Goal: Task Accomplishment & Management: Manage account settings

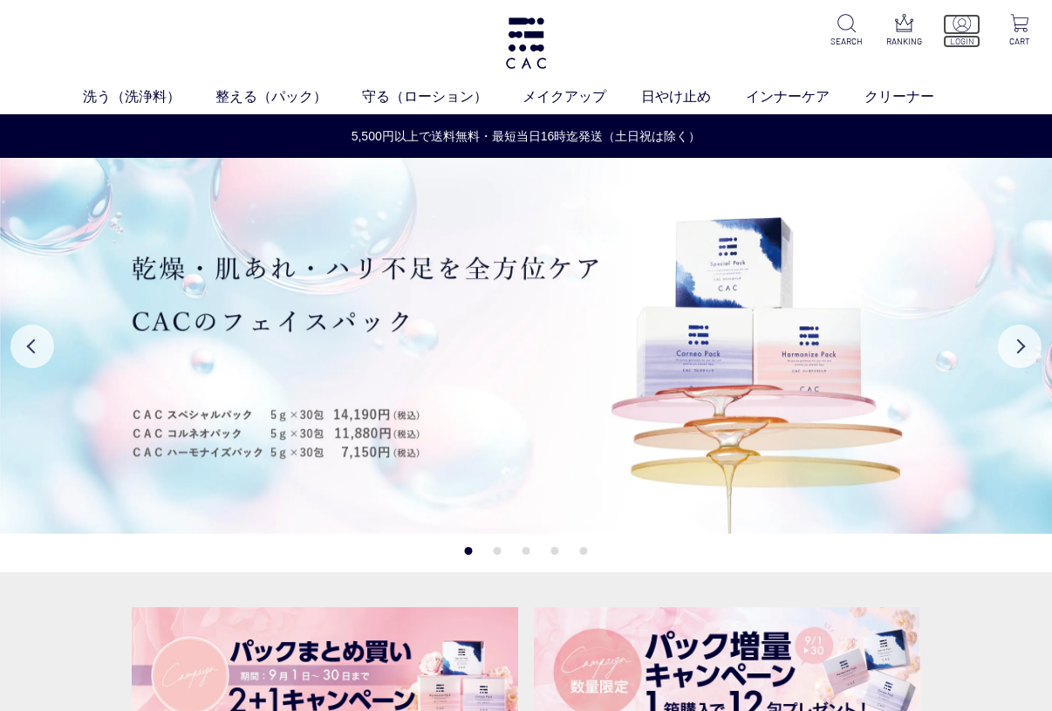
click at [959, 27] on img at bounding box center [961, 23] width 18 height 18
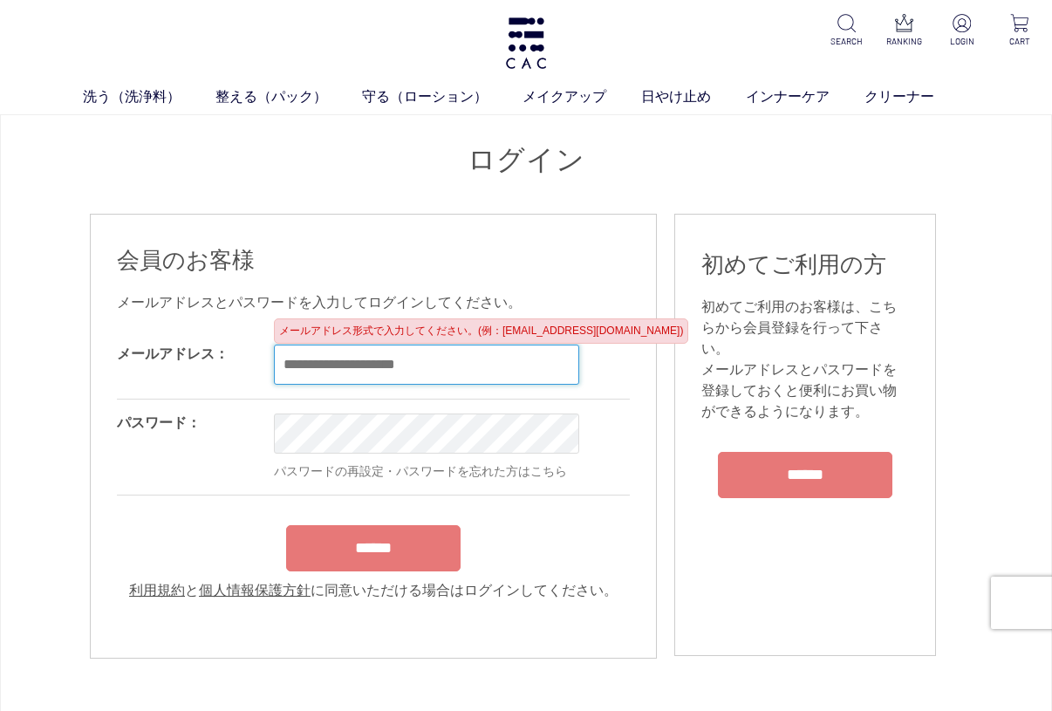
type input "**********"
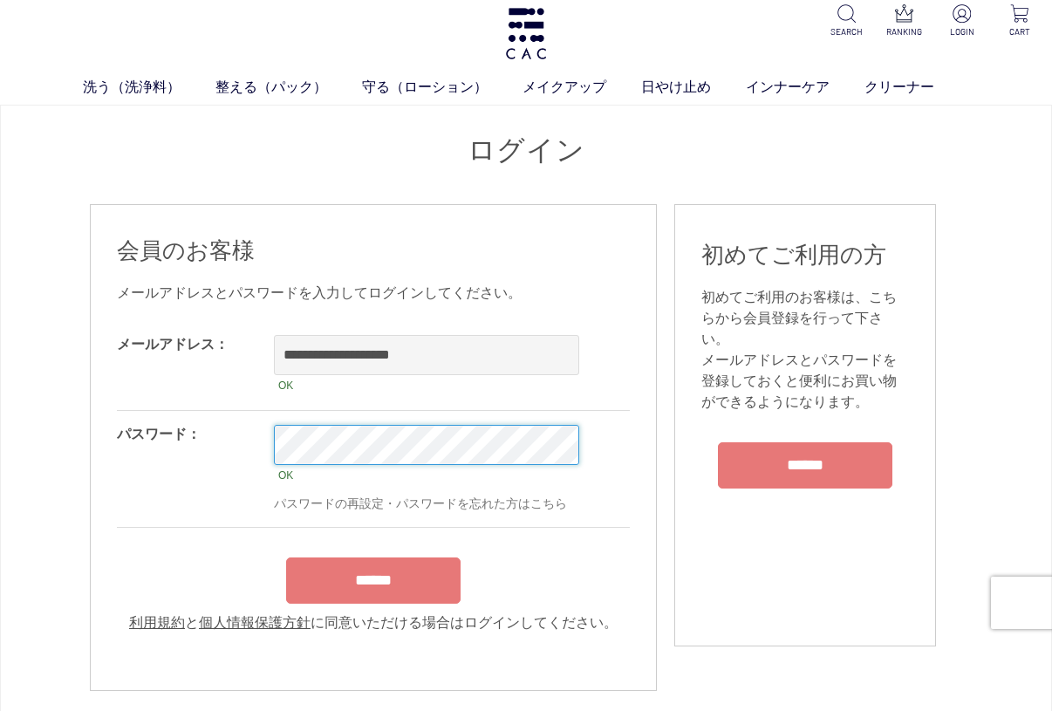
scroll to position [11, 0]
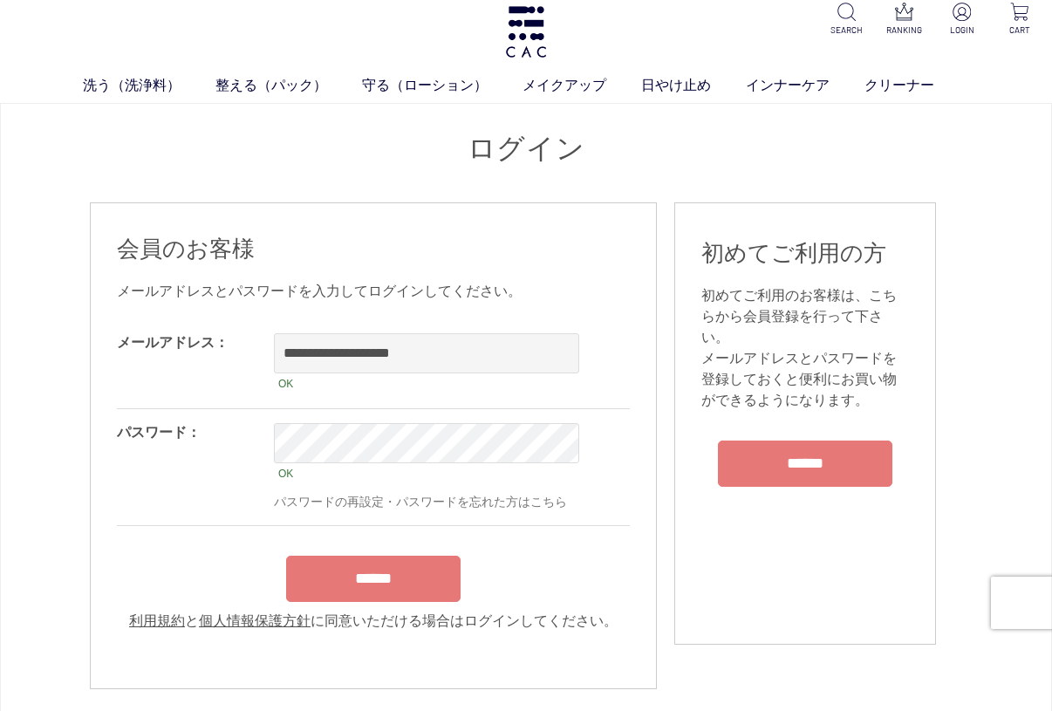
click at [324, 590] on input "******" at bounding box center [373, 579] width 174 height 46
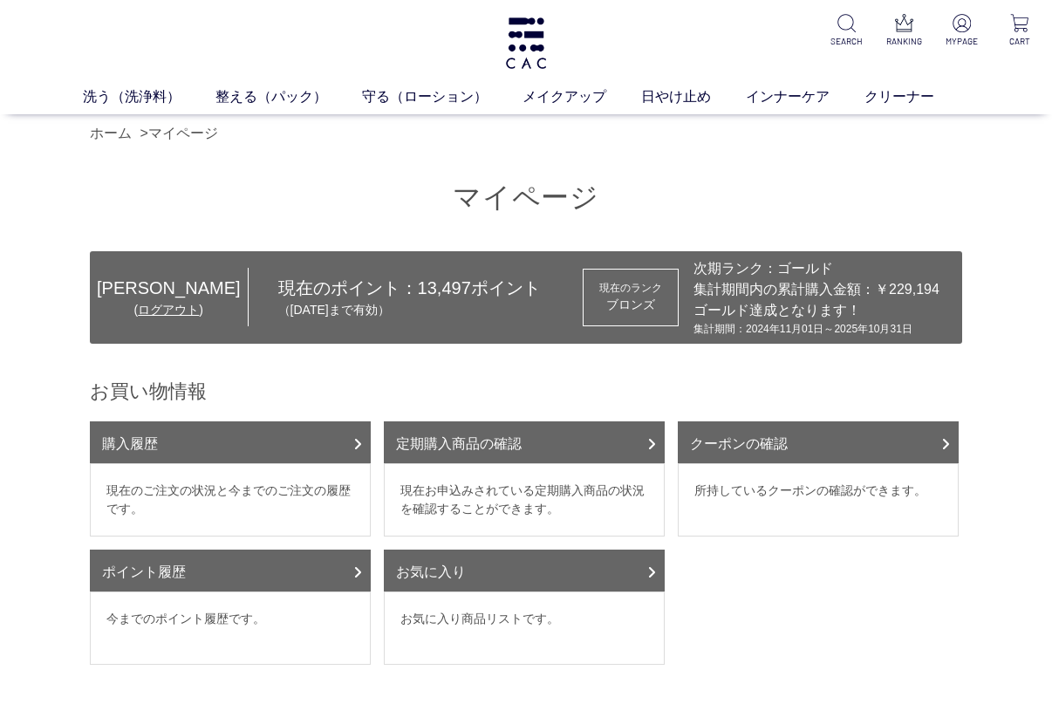
scroll to position [2, 0]
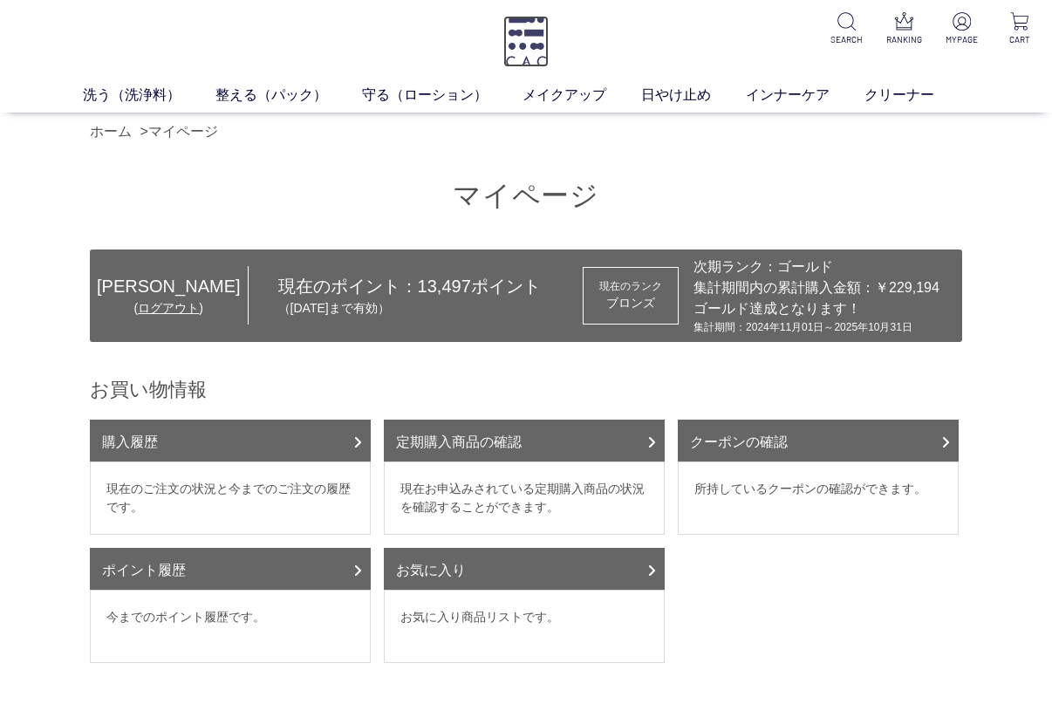
click at [523, 42] on img at bounding box center [525, 41] width 45 height 51
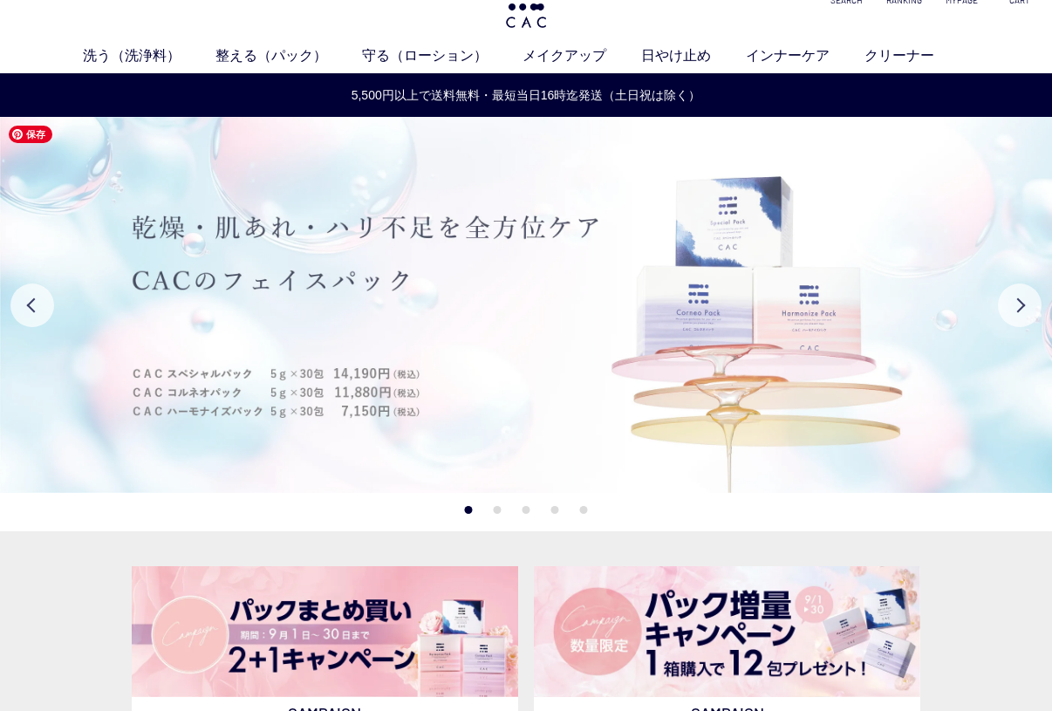
scroll to position [202, 0]
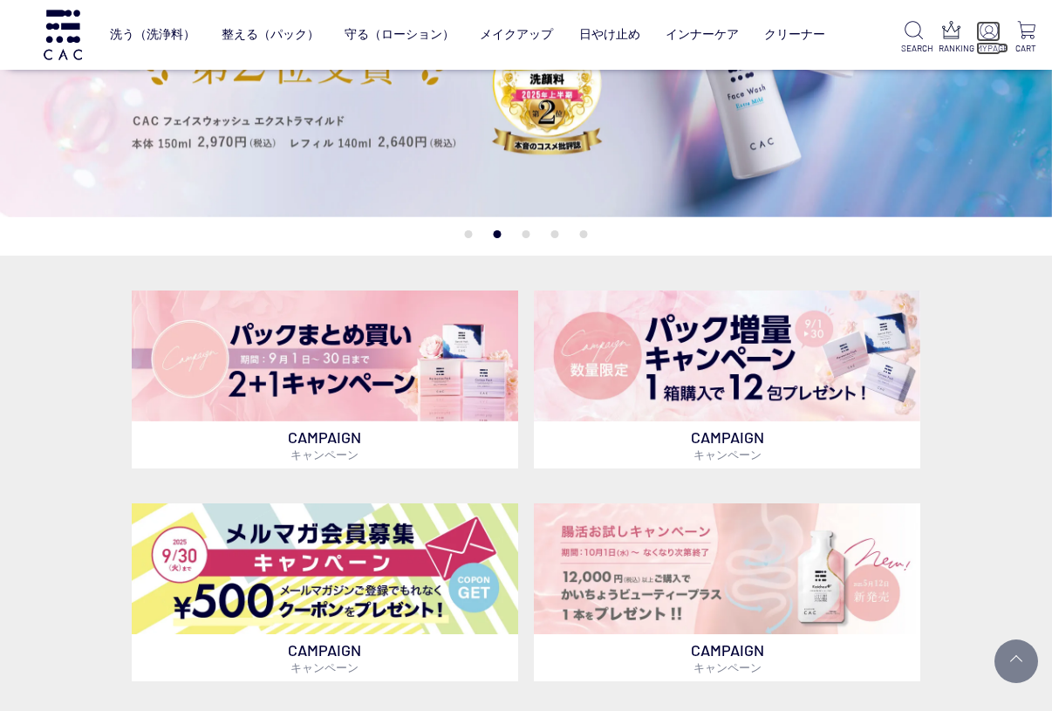
click at [992, 31] on img at bounding box center [988, 30] width 18 height 18
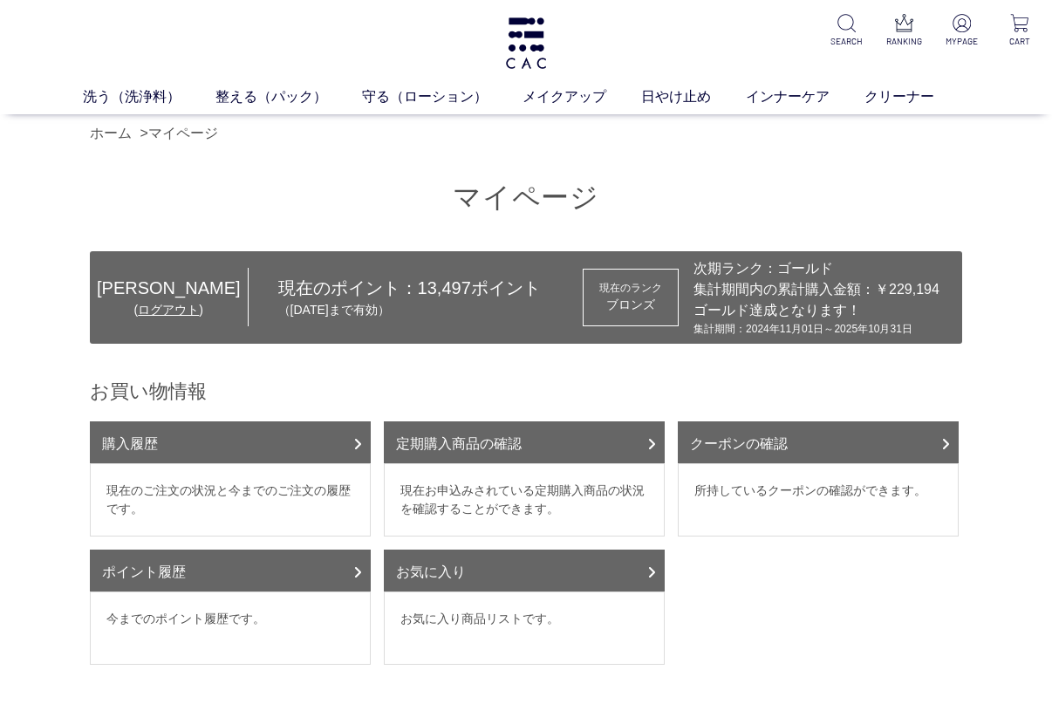
click at [818, 639] on ul "購入履歴 現在のご注文の状況と今までのご注文の履歴です。 定期購入商品の確認 現在お申込みされている定期購入商品の状況を確認することができます。 クーポンの確…" at bounding box center [526, 549] width 872 height 256
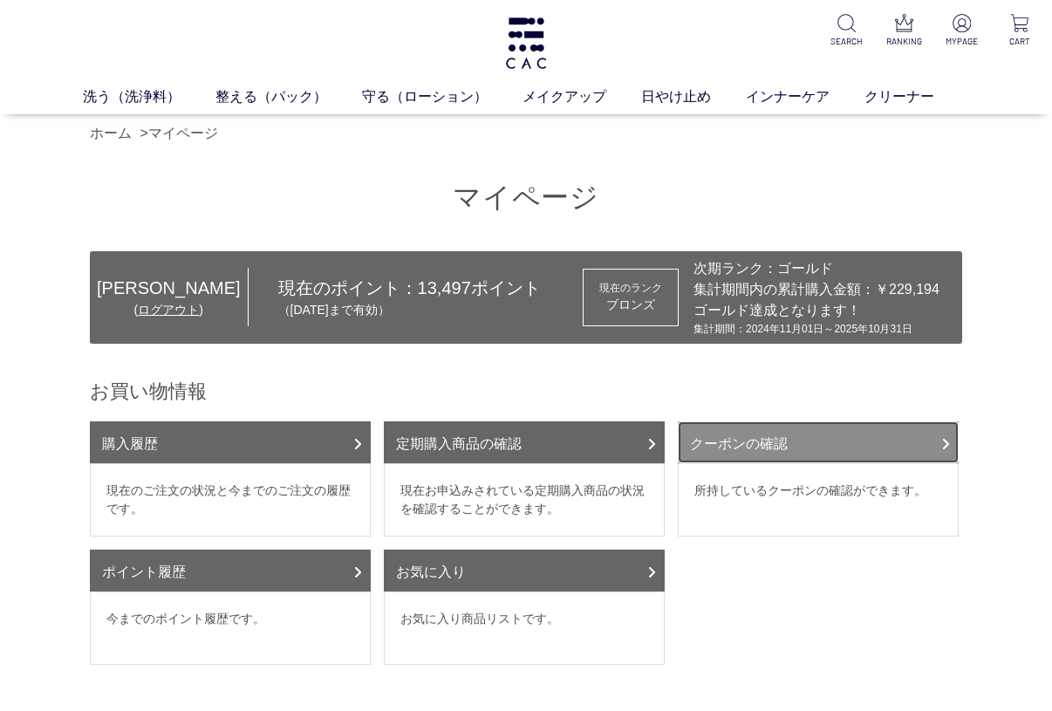
click at [795, 443] on link "クーポンの確認" at bounding box center [818, 442] width 281 height 42
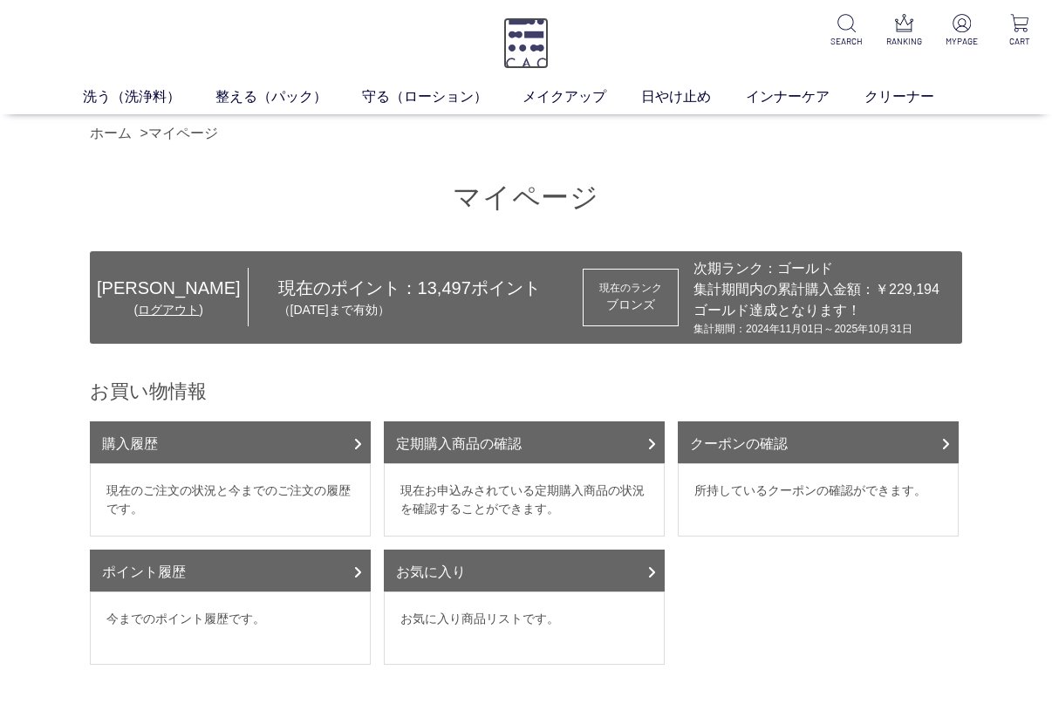
click at [536, 41] on img at bounding box center [525, 42] width 45 height 51
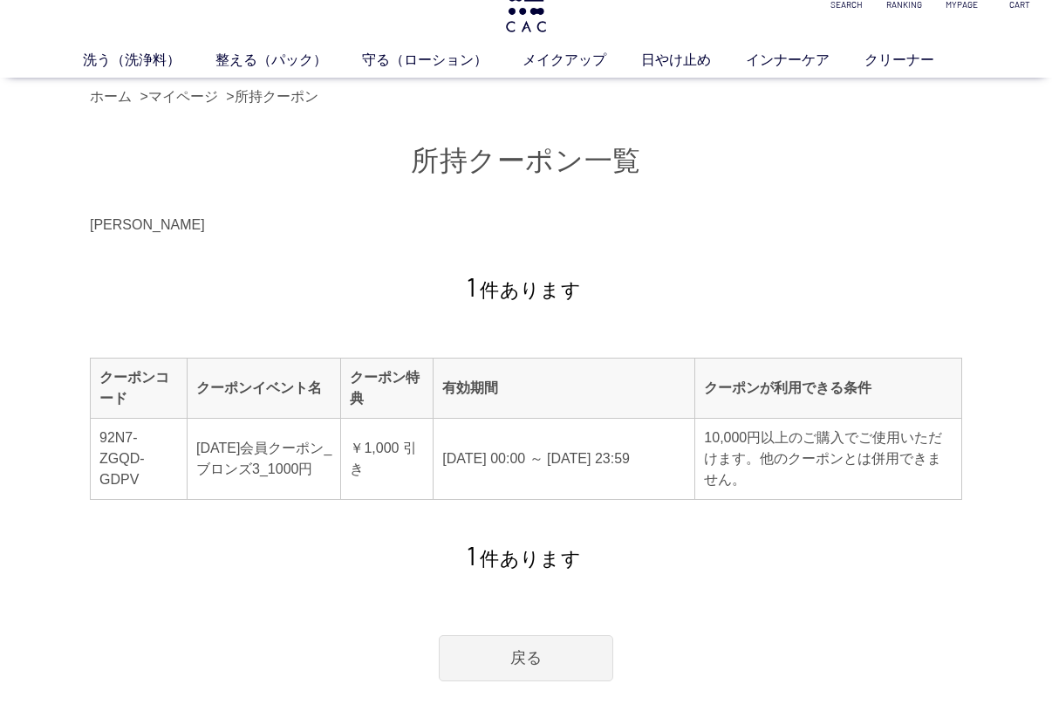
scroll to position [38, 0]
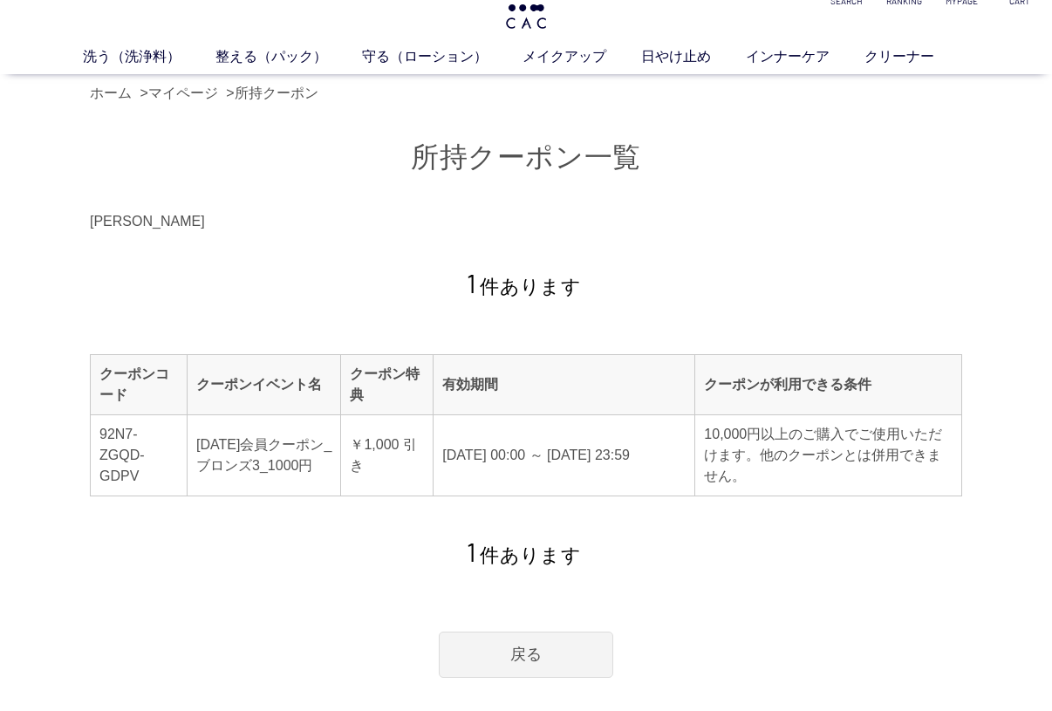
click at [863, 587] on div "所持クーポン一覧 [PERSON_NAME] 1 件あります クーポンコード クーポンイベント名 クーポン特典 有効期間 クーポンが利用できる条件 92N7-…" at bounding box center [526, 408] width 872 height 539
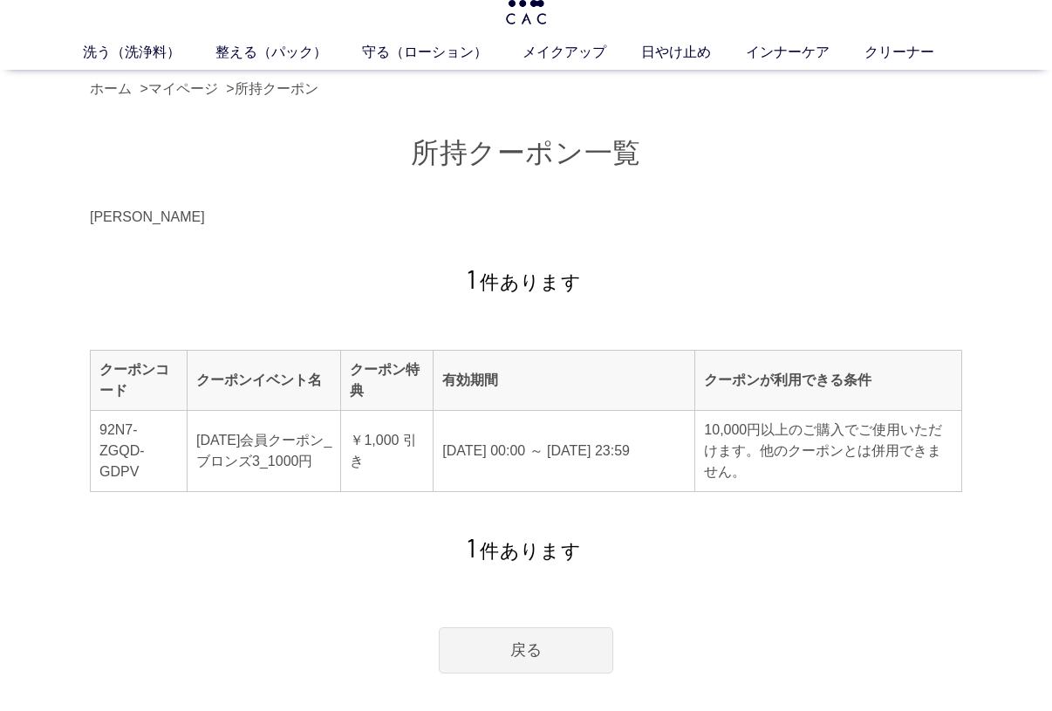
scroll to position [45, 0]
click at [474, 634] on link "戻る" at bounding box center [526, 649] width 174 height 46
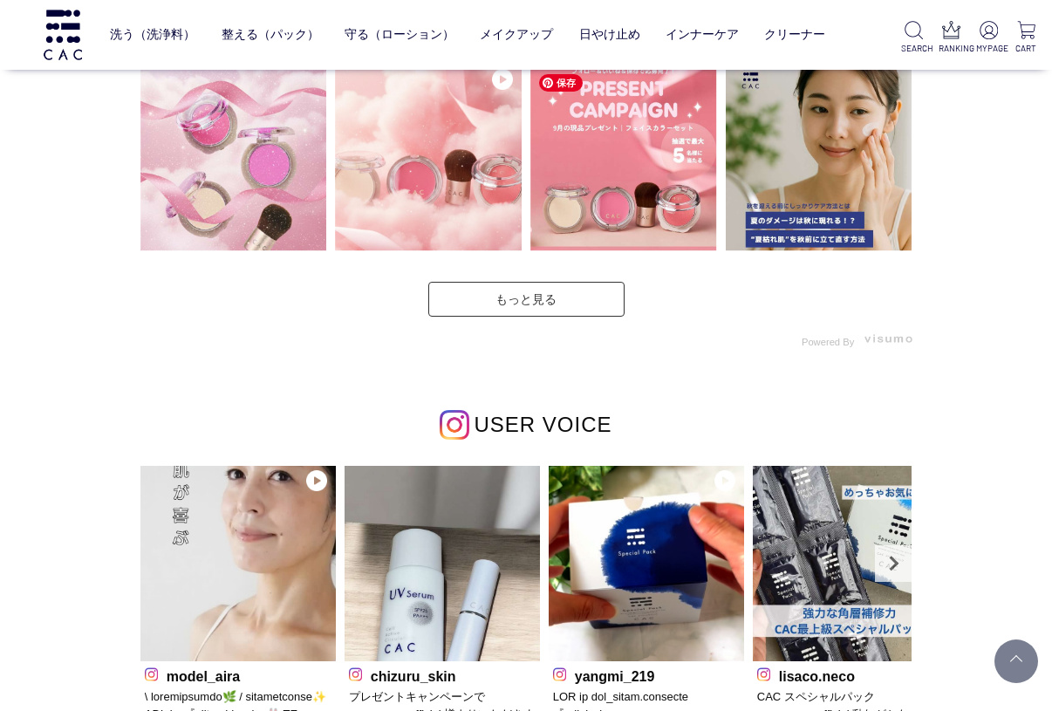
scroll to position [4637, 0]
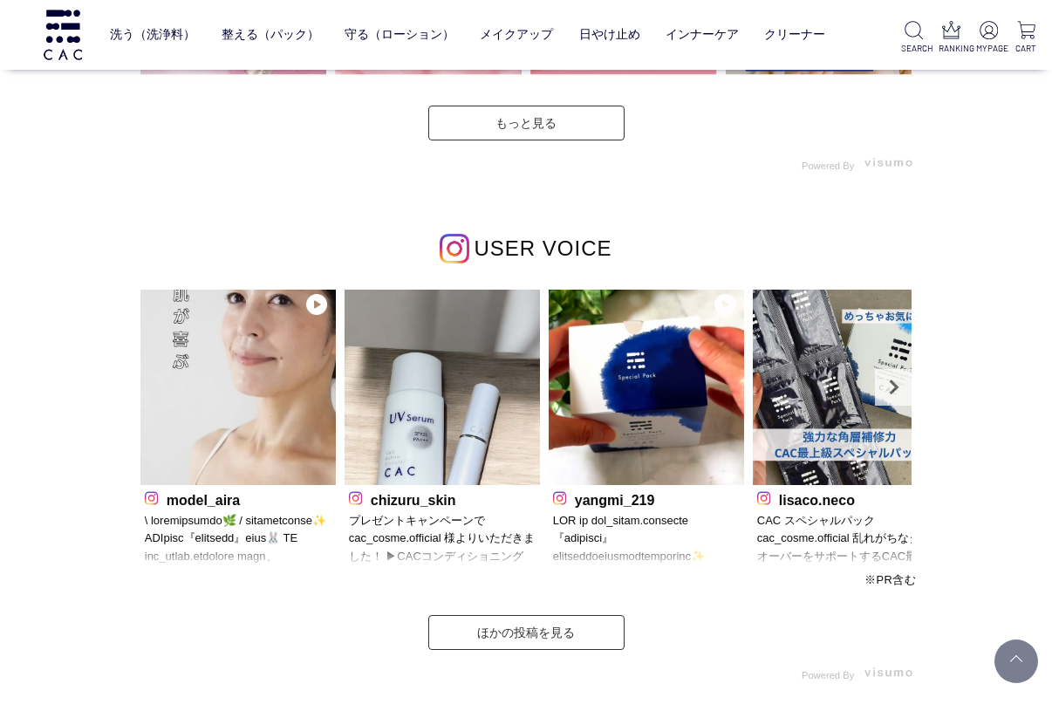
click at [743, 640] on div "ほかの投稿を見る" at bounding box center [526, 632] width 781 height 35
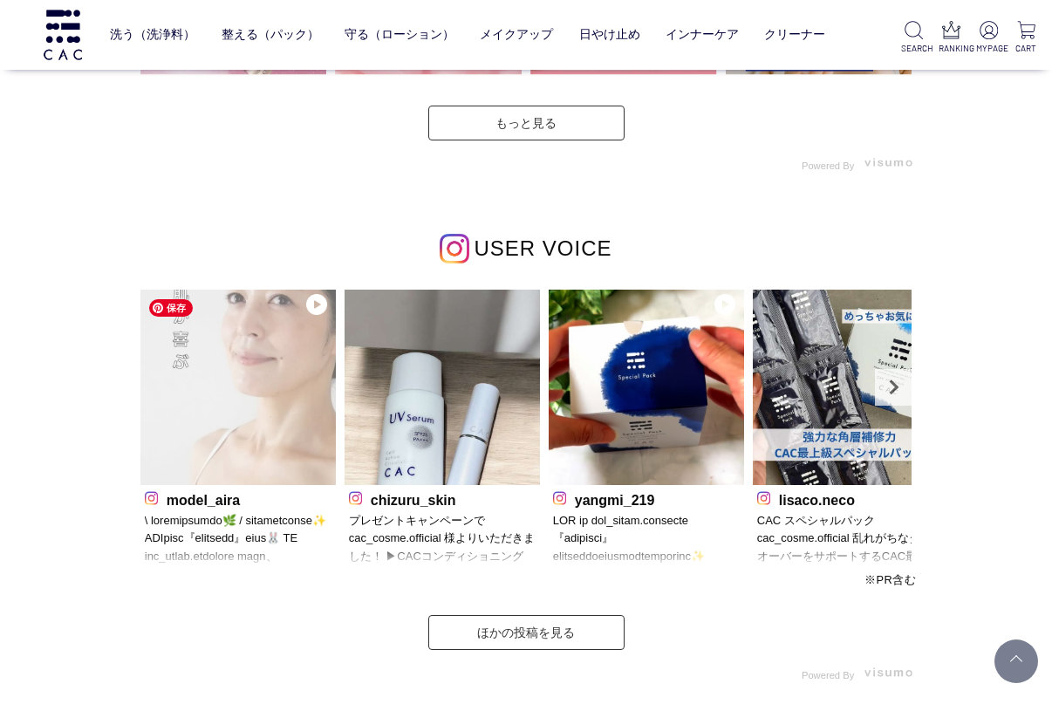
click at [194, 355] on img at bounding box center [237, 387] width 195 height 195
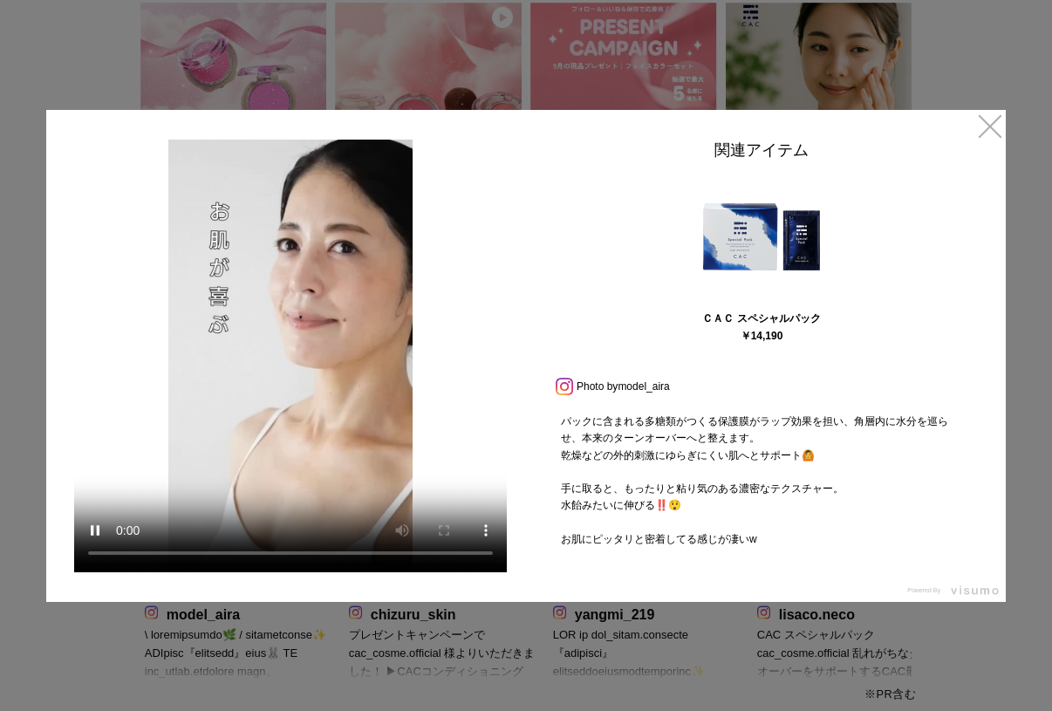
scroll to position [843, 0]
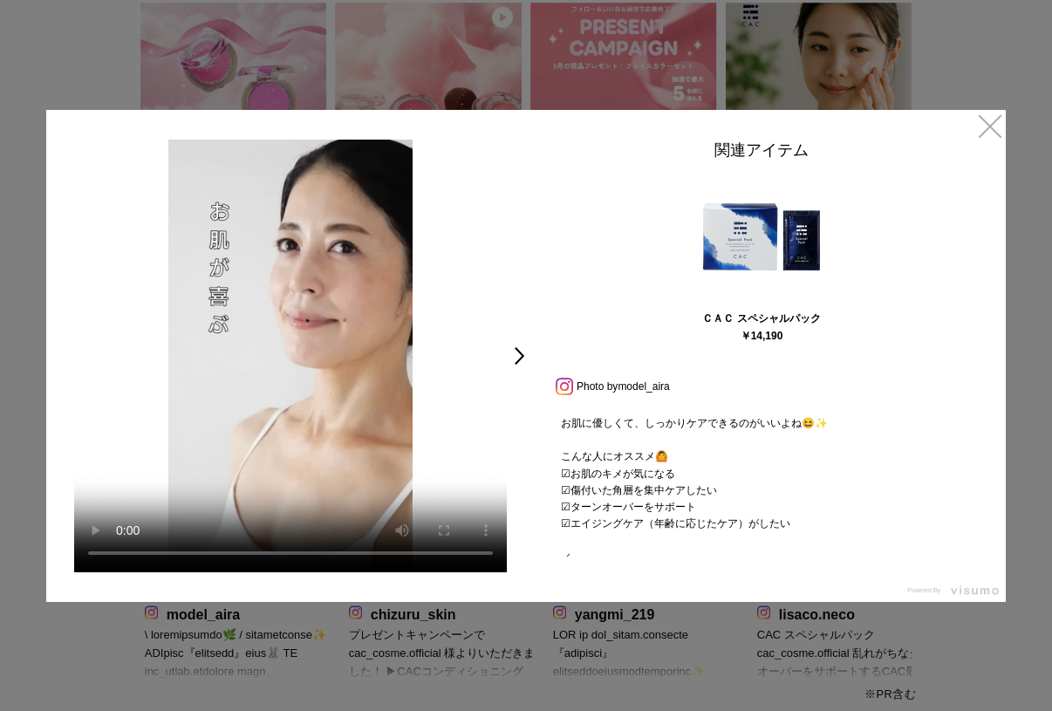
click at [642, 391] on link "model_aira" at bounding box center [643, 386] width 51 height 12
click at [980, 125] on link "×" at bounding box center [989, 125] width 31 height 31
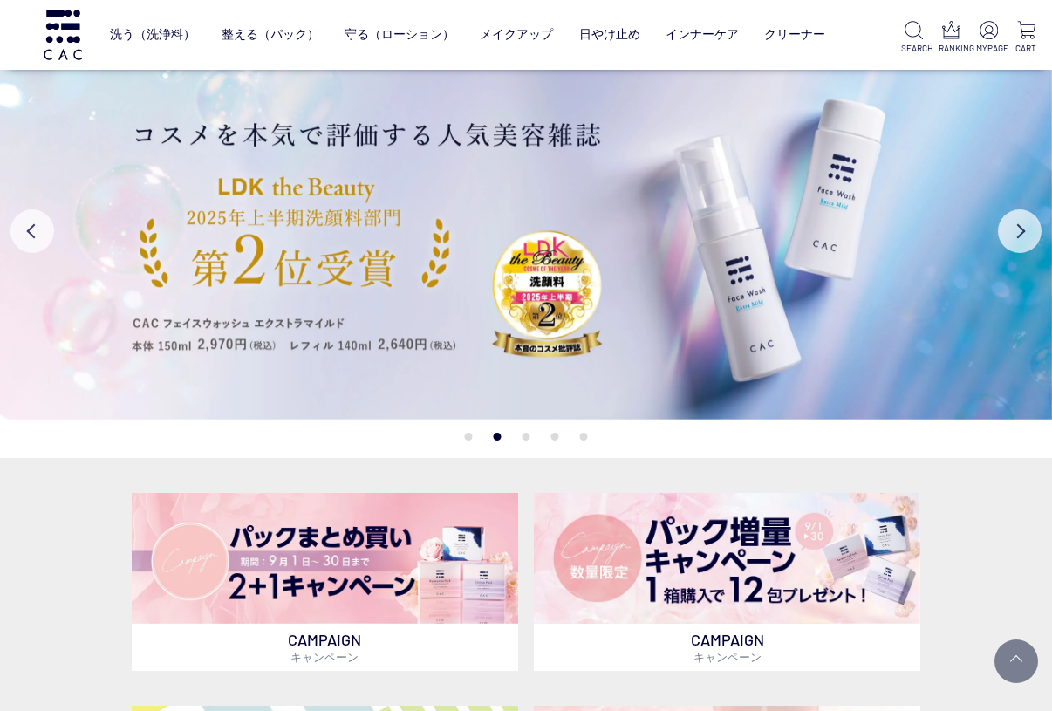
scroll to position [4637, 0]
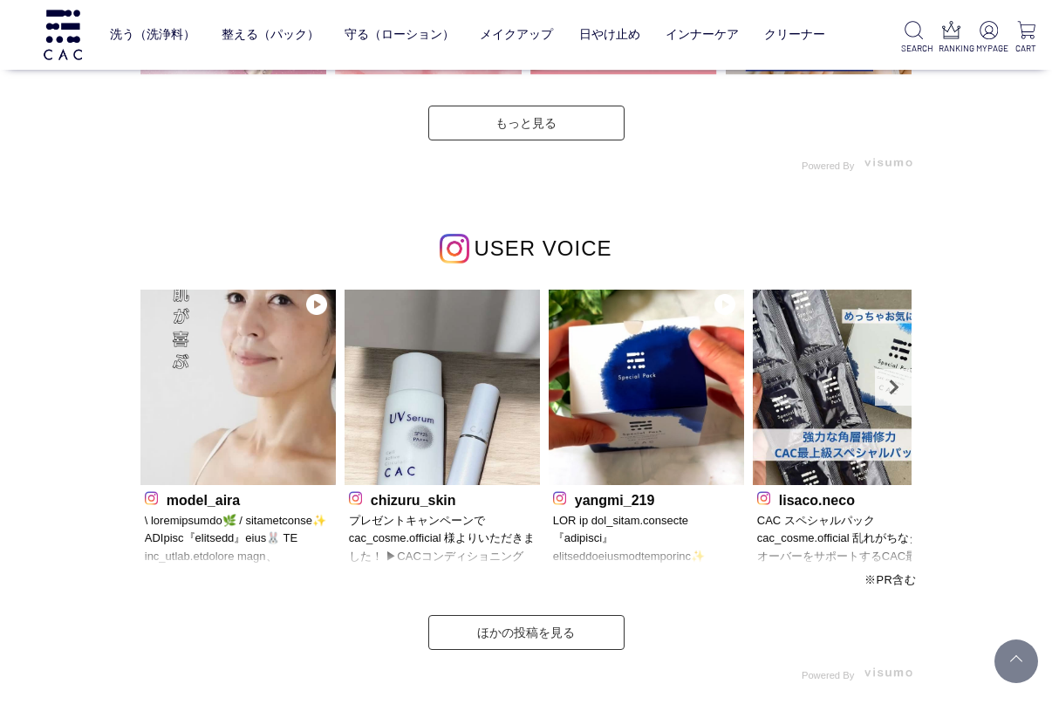
click at [712, 625] on div "ほかの投稿を見る" at bounding box center [526, 632] width 781 height 35
click at [587, 628] on link "ほかの投稿を見る" at bounding box center [526, 632] width 196 height 35
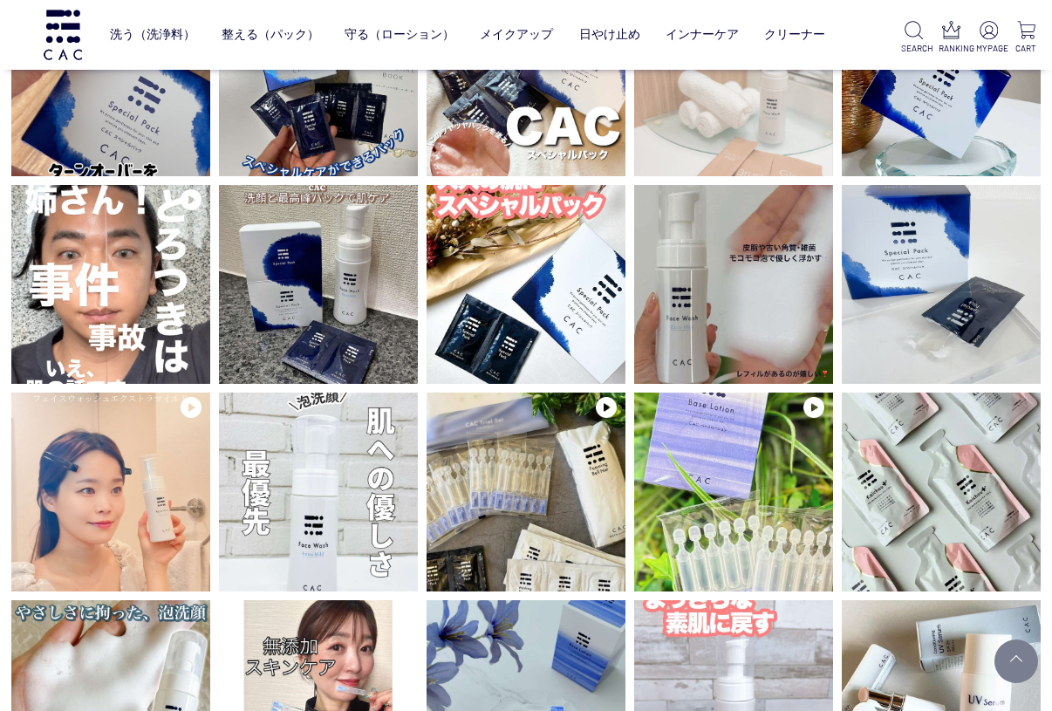
scroll to position [1267, 0]
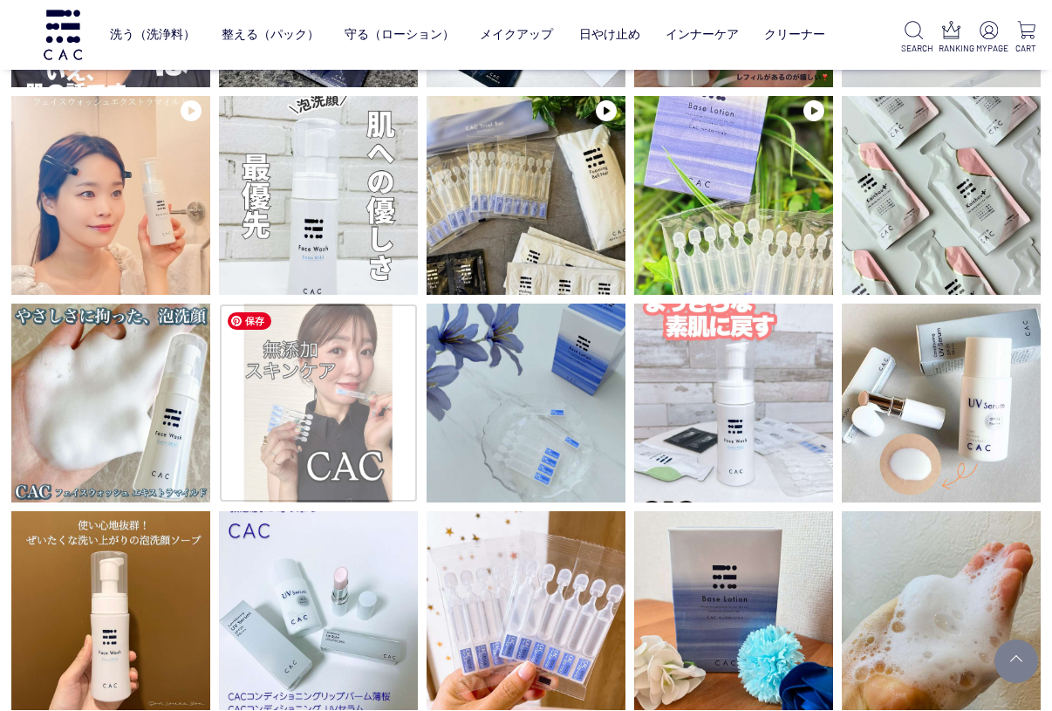
click at [350, 432] on img at bounding box center [318, 403] width 199 height 199
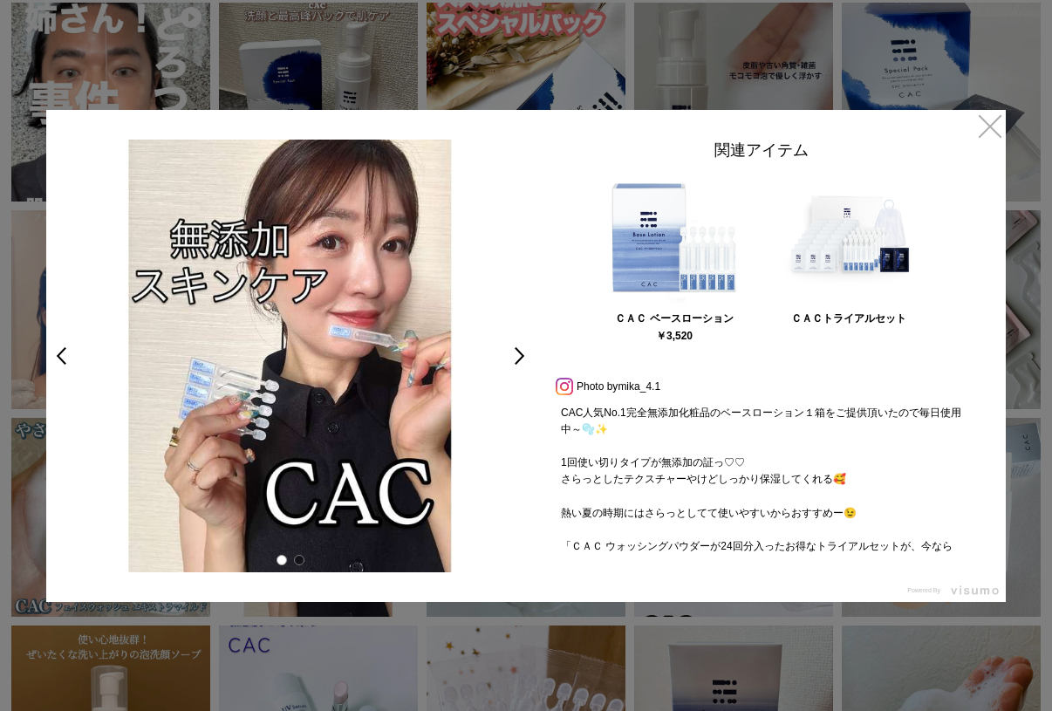
click at [584, 386] on span "Photo by" at bounding box center [597, 386] width 41 height 21
click at [617, 387] on span "Photo by" at bounding box center [597, 386] width 41 height 21
click at [560, 384] on link at bounding box center [565, 385] width 23 height 12
click at [988, 126] on link "×" at bounding box center [989, 125] width 31 height 31
